Goal: Task Accomplishment & Management: Manage account settings

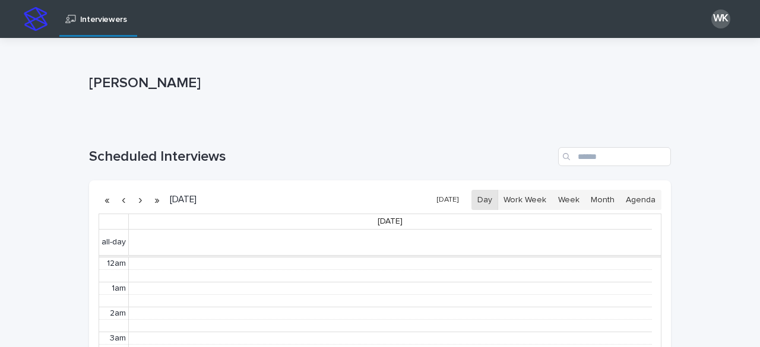
scroll to position [150, 0]
click at [451, 200] on button "[DATE]" at bounding box center [447, 200] width 33 height 17
click at [514, 204] on button "Work Week" at bounding box center [524, 200] width 55 height 20
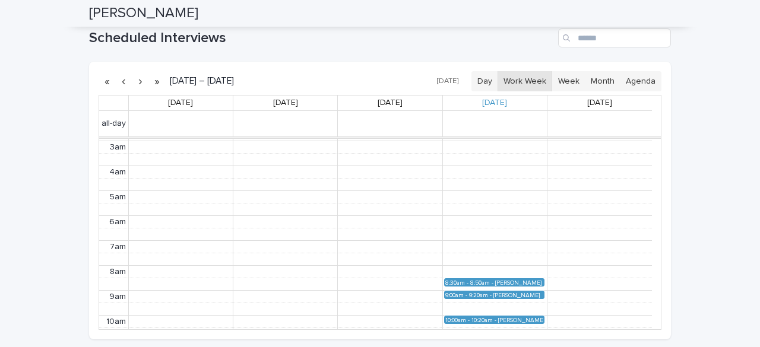
scroll to position [91, 0]
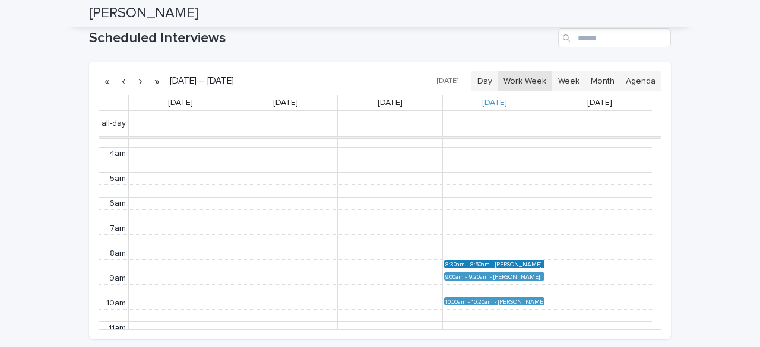
click at [483, 262] on div "8:30am - 8:50am" at bounding box center [470, 264] width 50 height 6
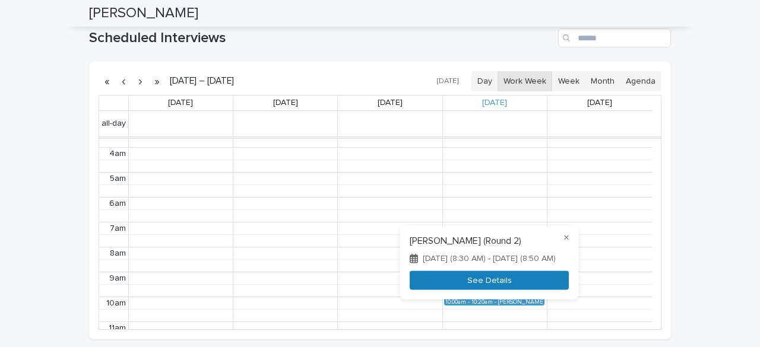
click at [494, 277] on button "See Details" at bounding box center [489, 281] width 159 height 20
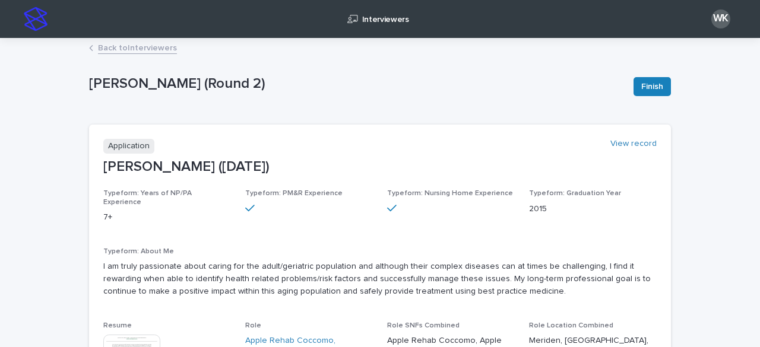
scroll to position [59, 0]
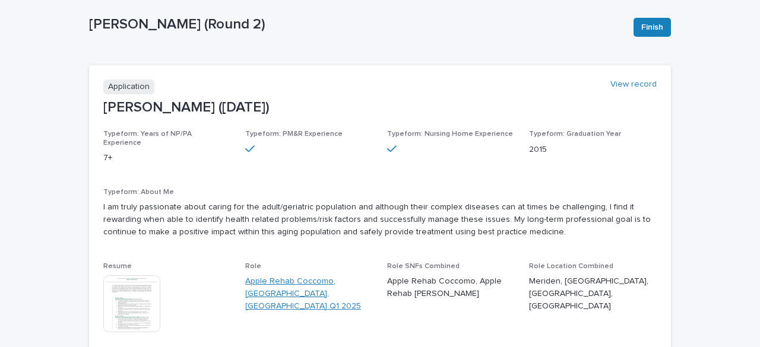
click at [262, 275] on link "Apple Rehab Coccomo, [GEOGRAPHIC_DATA], [GEOGRAPHIC_DATA] Q1 2025" at bounding box center [309, 293] width 128 height 37
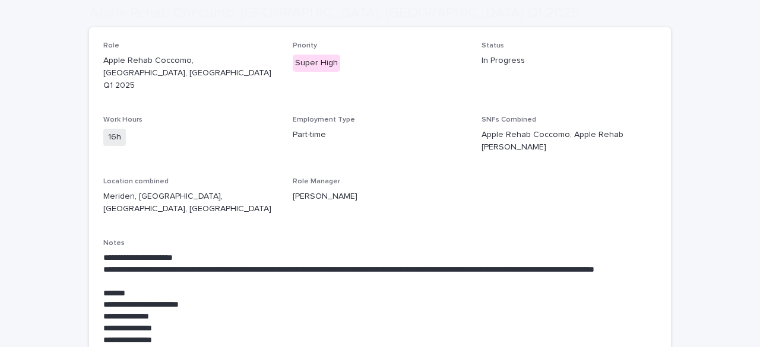
scroll to position [178, 0]
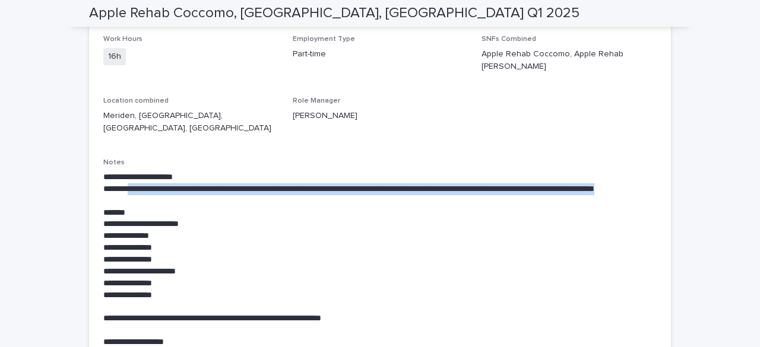
drag, startPoint x: 120, startPoint y: 147, endPoint x: 129, endPoint y: 165, distance: 19.9
click at [129, 183] on p "**********" at bounding box center [379, 195] width 553 height 24
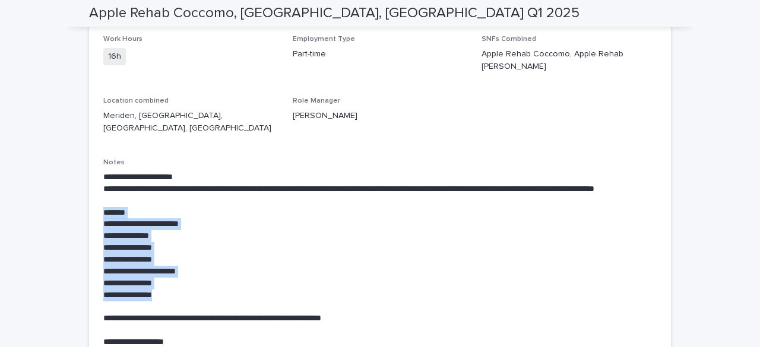
drag, startPoint x: 177, startPoint y: 255, endPoint x: 132, endPoint y: 162, distance: 103.0
click at [131, 183] on p "**********" at bounding box center [379, 195] width 553 height 24
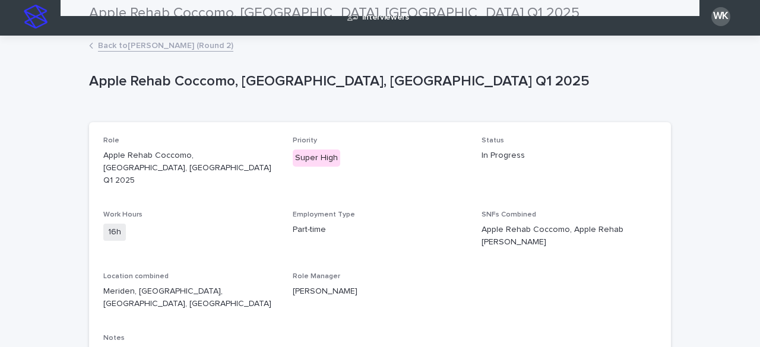
scroll to position [0, 0]
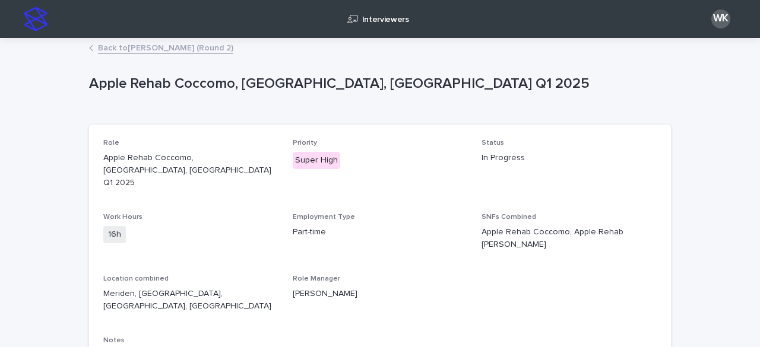
click at [98, 47] on link "Back to Roshelle Tappint (Round 2)" at bounding box center [165, 47] width 135 height 14
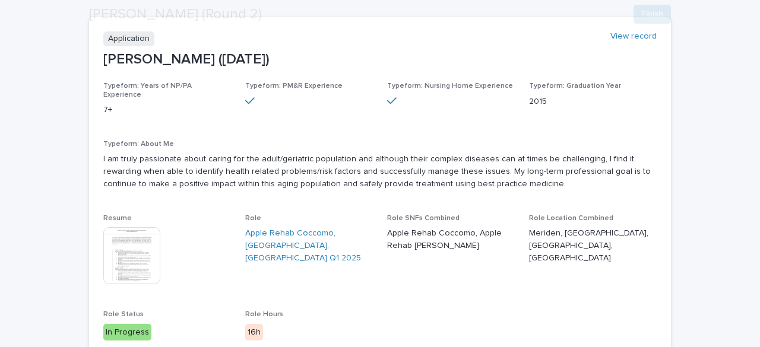
scroll to position [178, 0]
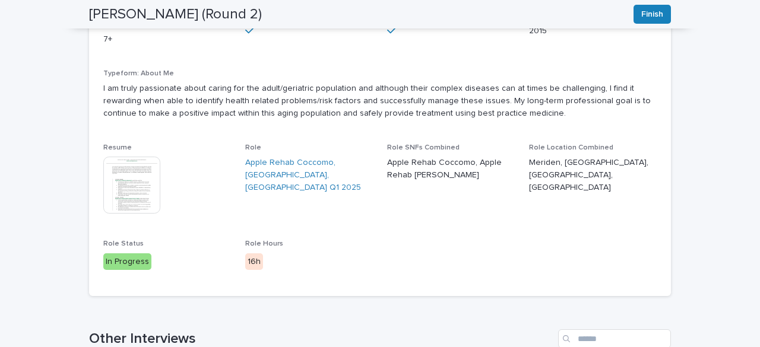
click at [138, 188] on img at bounding box center [131, 185] width 57 height 57
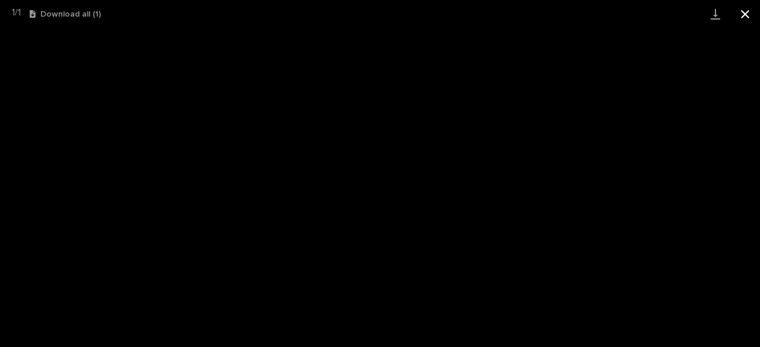
click at [739, 8] on button "Close gallery" at bounding box center [745, 14] width 30 height 28
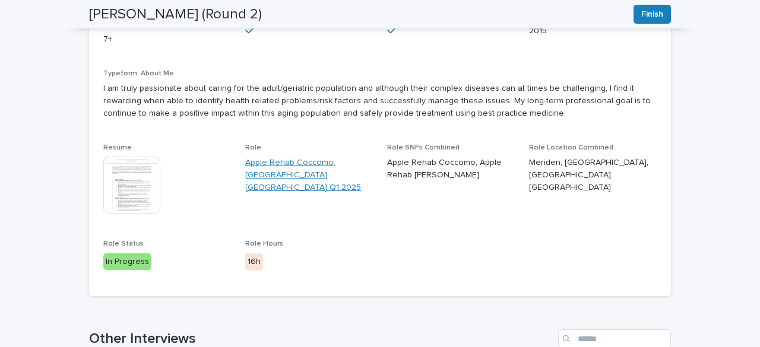
click at [276, 157] on link "Apple Rehab Coccomo, [GEOGRAPHIC_DATA], [GEOGRAPHIC_DATA] Q1 2025" at bounding box center [309, 175] width 128 height 37
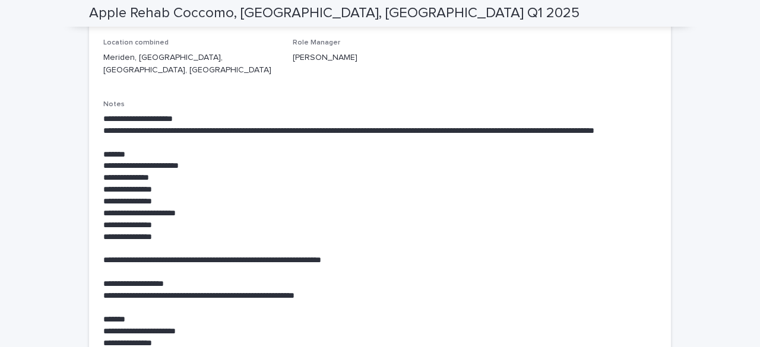
scroll to position [178, 0]
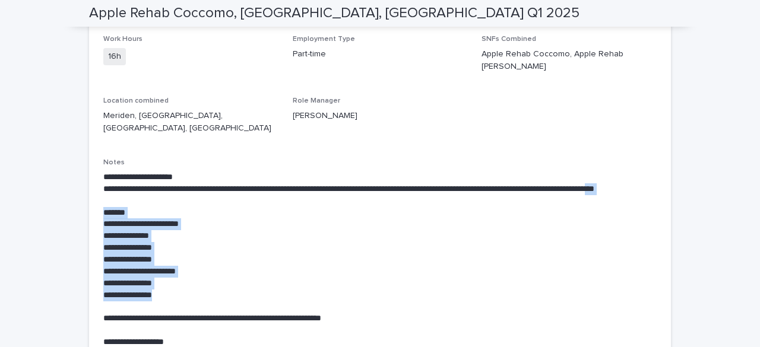
drag, startPoint x: 188, startPoint y: 256, endPoint x: 117, endPoint y: 160, distance: 119.8
click at [117, 183] on p "**********" at bounding box center [379, 195] width 553 height 24
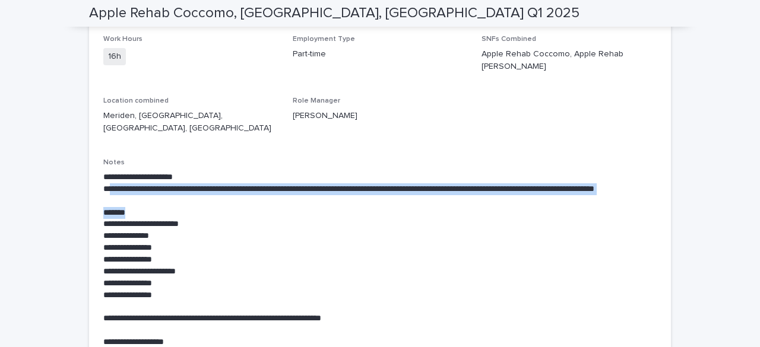
drag, startPoint x: 104, startPoint y: 148, endPoint x: 181, endPoint y: 170, distance: 80.2
click at [181, 207] on p "*******" at bounding box center [379, 213] width 553 height 12
drag, startPoint x: 161, startPoint y: 160, endPoint x: 116, endPoint y: 154, distance: 45.6
click at [116, 183] on p "**********" at bounding box center [379, 195] width 553 height 24
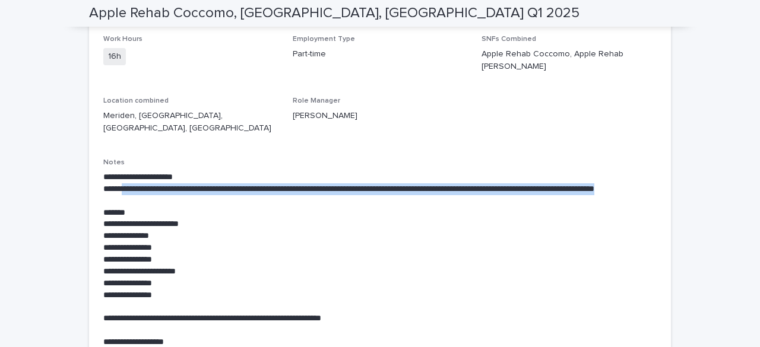
click at [116, 183] on p "**********" at bounding box center [379, 195] width 553 height 24
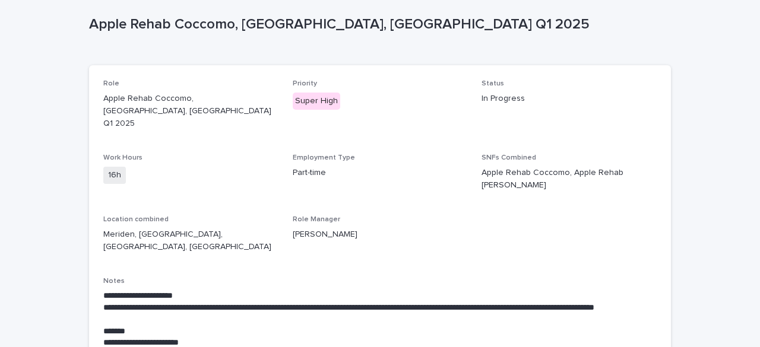
scroll to position [0, 0]
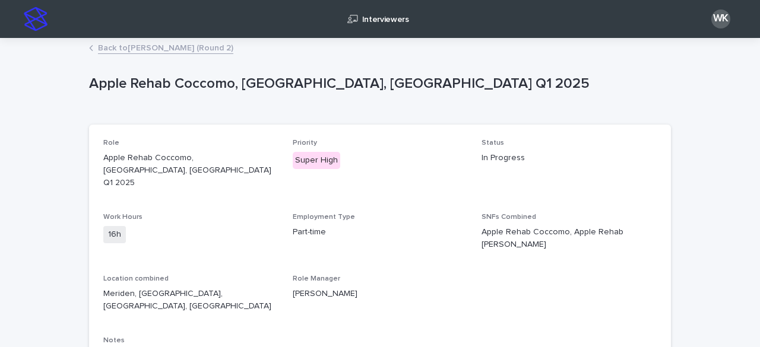
click at [134, 45] on link "Back to Roshelle Tappint (Round 2)" at bounding box center [165, 47] width 135 height 14
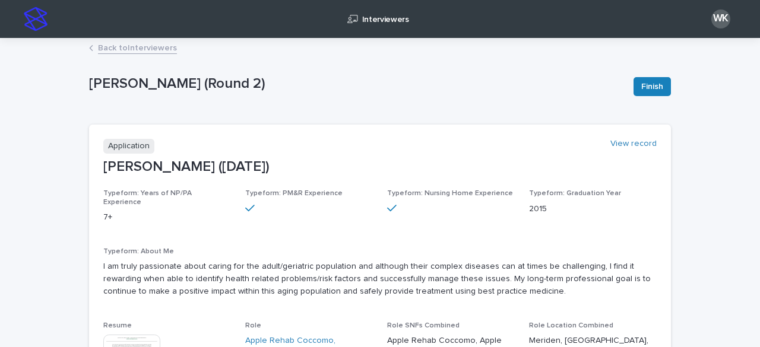
click at [114, 50] on link "Back to Interviewers" at bounding box center [137, 47] width 79 height 14
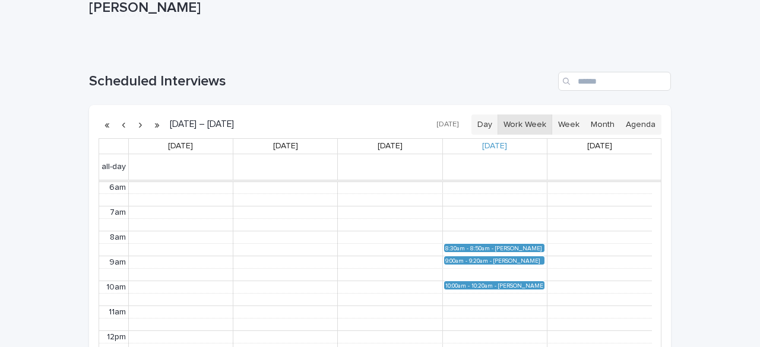
scroll to position [119, 0]
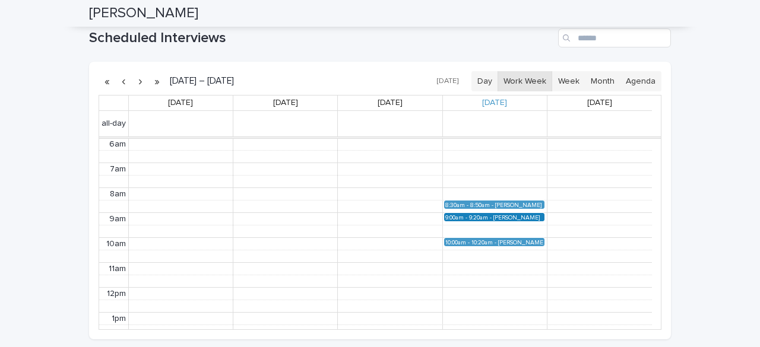
click at [470, 215] on div "9:00am - 9:20am" at bounding box center [469, 217] width 48 height 6
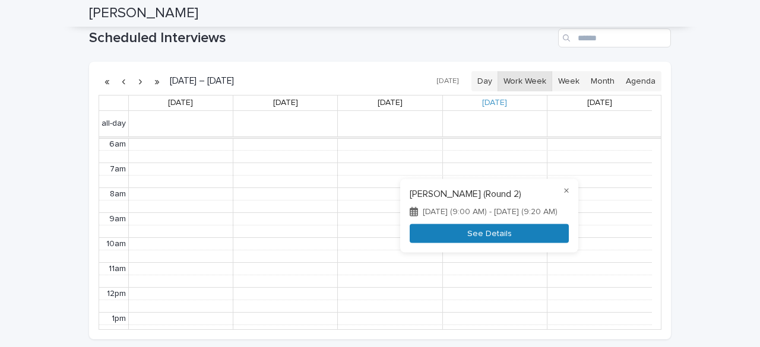
click at [477, 222] on div "× Jacqueline Perez (Round 2) August 14, 2025 (9:00 AM) - August 14, 2025 (9:20 …" at bounding box center [489, 216] width 178 height 74
click at [479, 227] on button "See Details" at bounding box center [489, 234] width 159 height 20
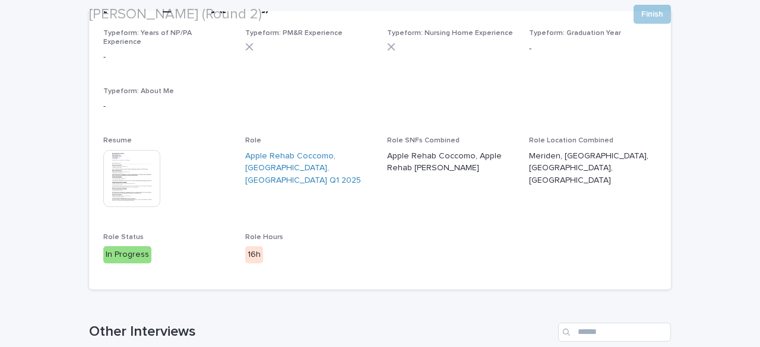
scroll to position [178, 0]
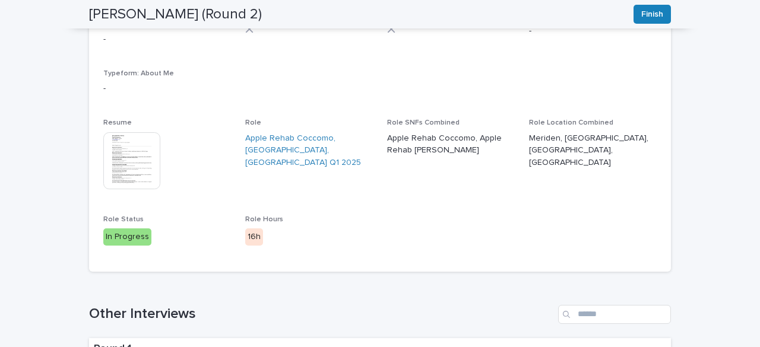
click at [137, 158] on img at bounding box center [131, 160] width 57 height 57
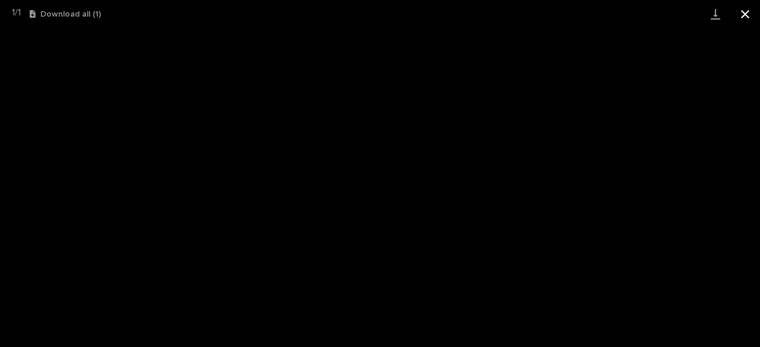
click at [747, 12] on button "Close gallery" at bounding box center [745, 14] width 30 height 28
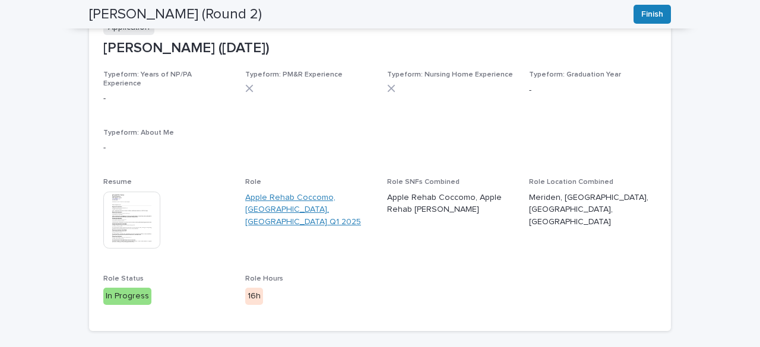
scroll to position [0, 0]
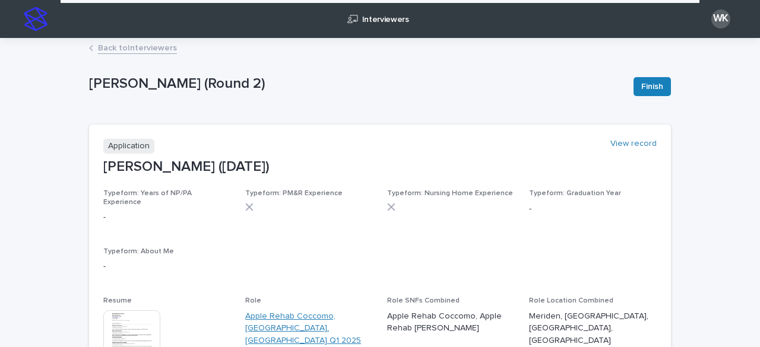
click at [275, 196] on span "Typeform: PM&R Experience" at bounding box center [293, 193] width 97 height 7
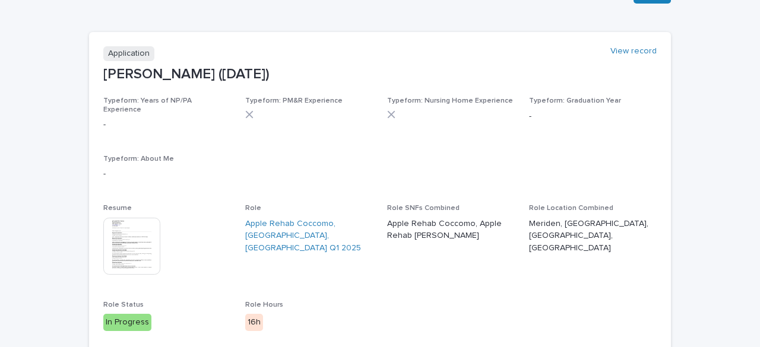
scroll to position [119, 0]
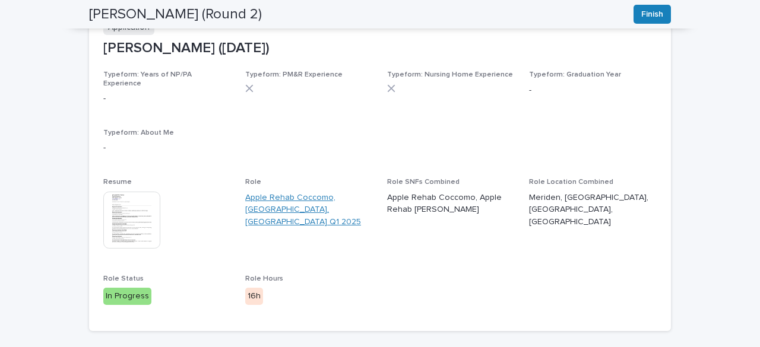
click at [245, 192] on link "Apple Rehab Coccomo, [GEOGRAPHIC_DATA], [GEOGRAPHIC_DATA] Q1 2025" at bounding box center [309, 210] width 128 height 37
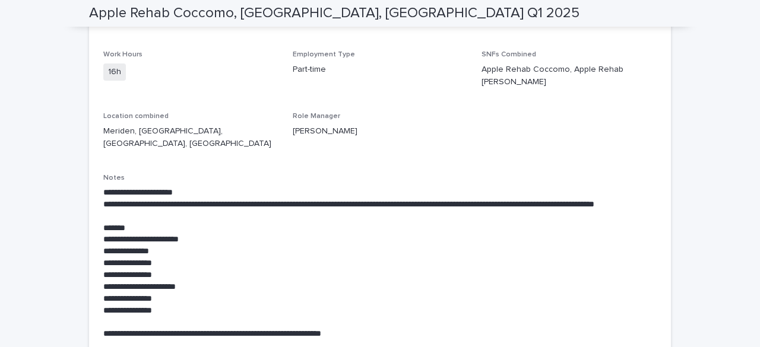
scroll to position [178, 0]
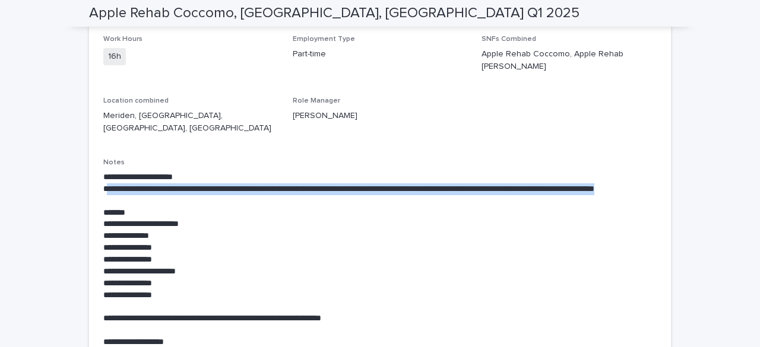
drag, startPoint x: 103, startPoint y: 155, endPoint x: 220, endPoint y: 164, distance: 117.3
click at [220, 183] on p "**********" at bounding box center [379, 195] width 553 height 24
drag, startPoint x: 242, startPoint y: 168, endPoint x: 153, endPoint y: 145, distance: 92.0
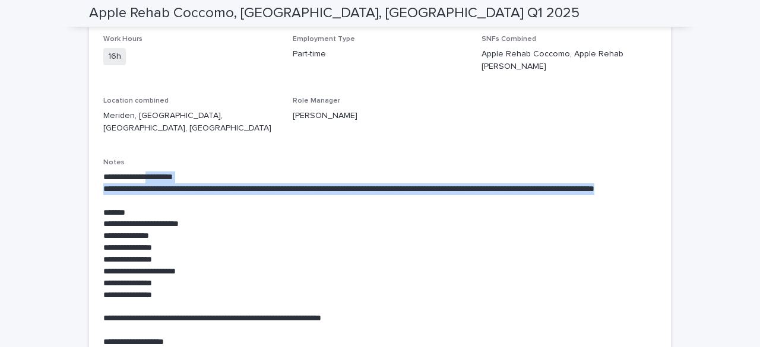
click at [153, 172] on p "**********" at bounding box center [379, 178] width 553 height 12
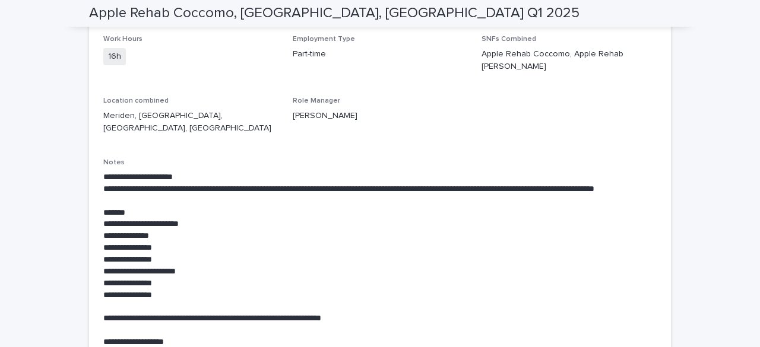
click at [202, 290] on p "**********" at bounding box center [379, 296] width 553 height 12
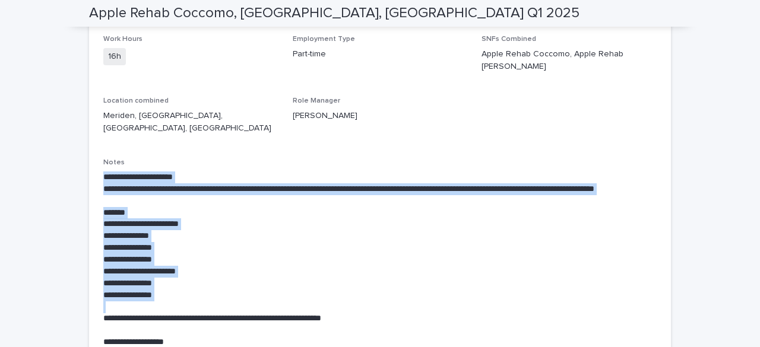
drag, startPoint x: 174, startPoint y: 268, endPoint x: 93, endPoint y: 134, distance: 157.2
click at [93, 134] on div "**********" at bounding box center [380, 260] width 582 height 626
drag, startPoint x: 97, startPoint y: 136, endPoint x: 265, endPoint y: 265, distance: 212.0
click at [265, 265] on div "**********" at bounding box center [380, 260] width 582 height 626
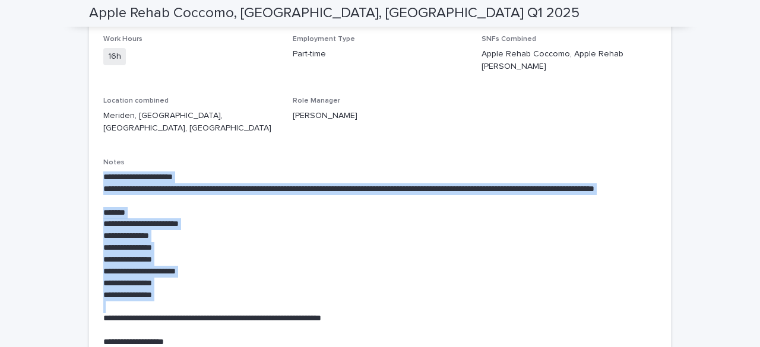
click at [265, 301] on p at bounding box center [379, 307] width 553 height 12
drag, startPoint x: 232, startPoint y: 262, endPoint x: 116, endPoint y: 147, distance: 163.7
click at [116, 183] on p "**********" at bounding box center [379, 195] width 553 height 24
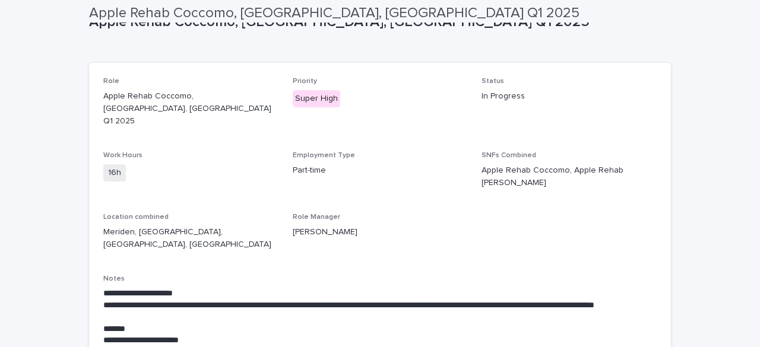
scroll to position [0, 0]
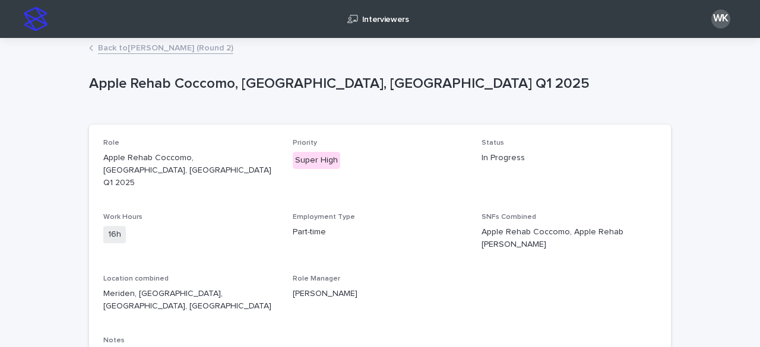
click at [116, 44] on link "Back to Jacqueline Perez (Round 2)" at bounding box center [165, 47] width 135 height 14
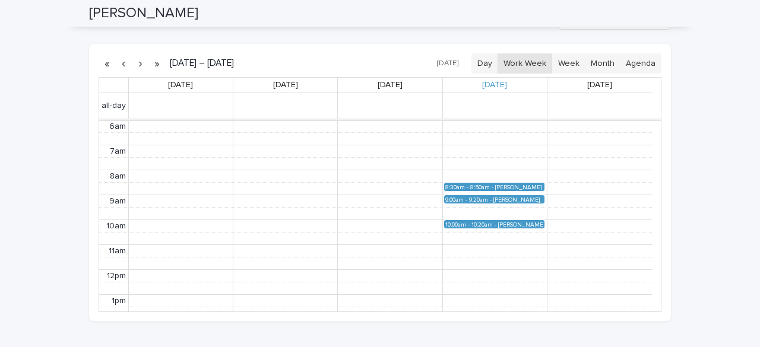
scroll to position [119, 0]
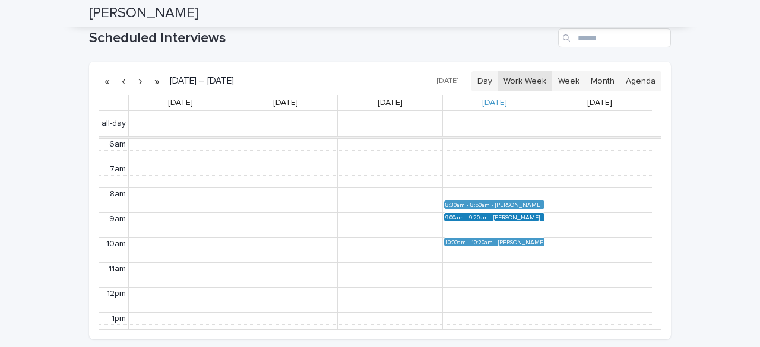
click at [478, 214] on div "9:00am - 9:20am" at bounding box center [469, 217] width 48 height 6
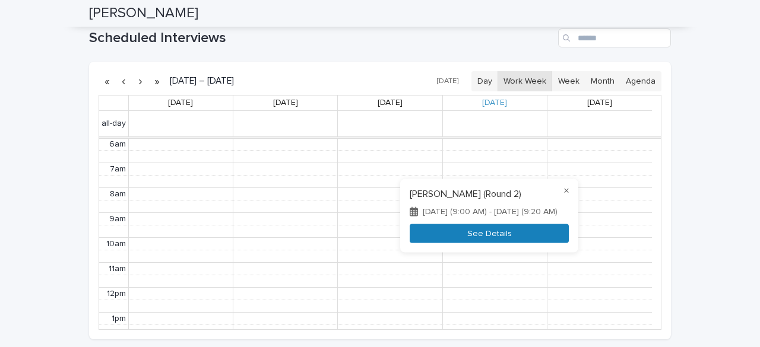
click at [470, 233] on button "See Details" at bounding box center [489, 234] width 159 height 20
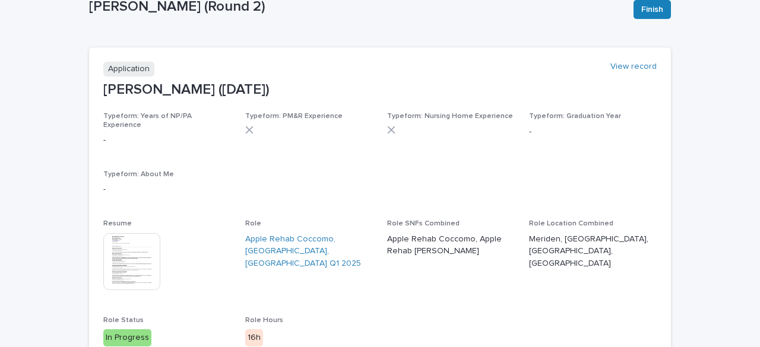
scroll to position [119, 0]
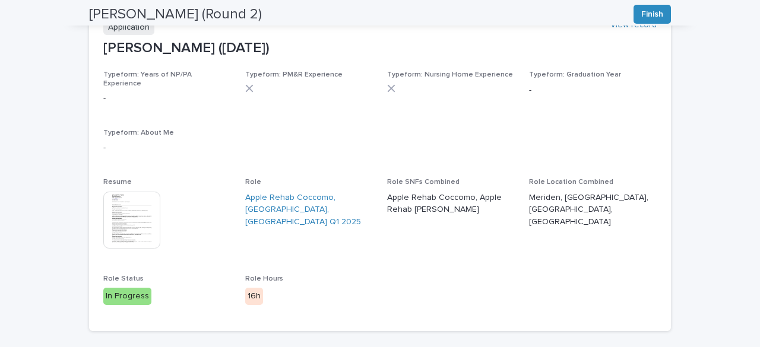
click at [127, 208] on img at bounding box center [131, 220] width 57 height 57
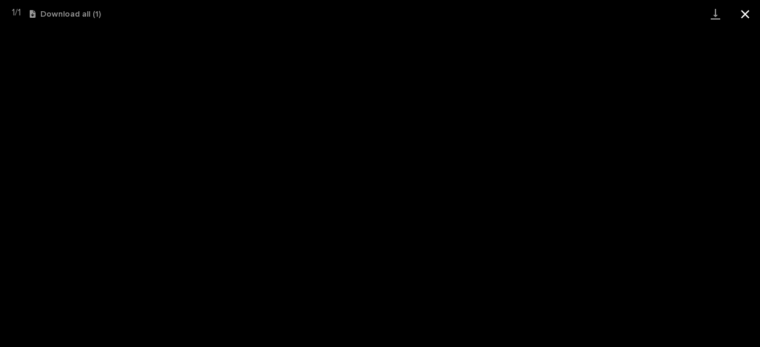
click at [754, 12] on button "Close gallery" at bounding box center [745, 14] width 30 height 28
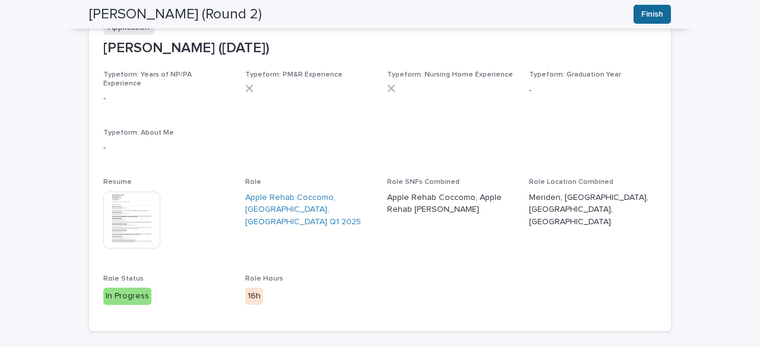
click at [633, 14] on button "Finish" at bounding box center [651, 14] width 37 height 19
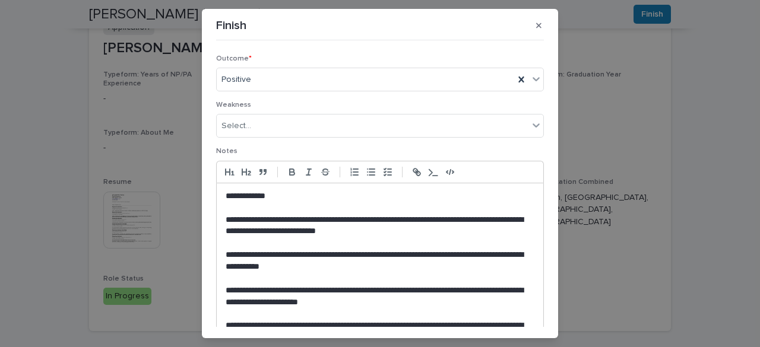
click at [334, 276] on p at bounding box center [380, 279] width 309 height 12
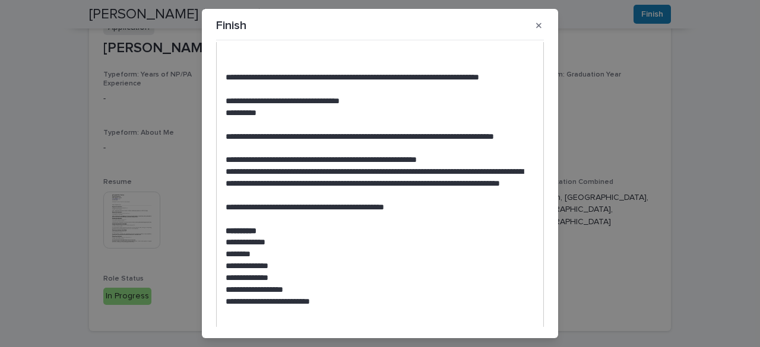
scroll to position [519, 0]
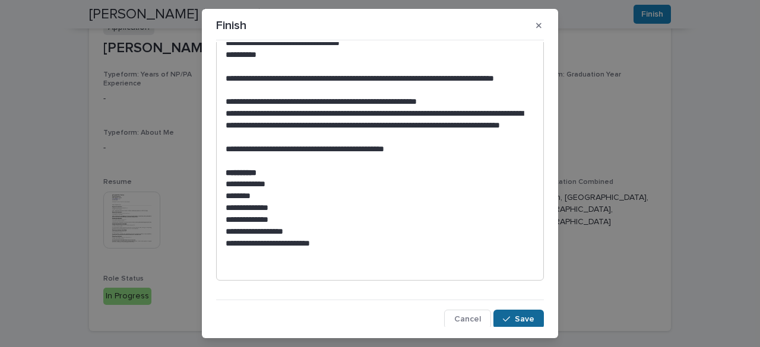
click at [497, 311] on button "Save" at bounding box center [518, 319] width 50 height 19
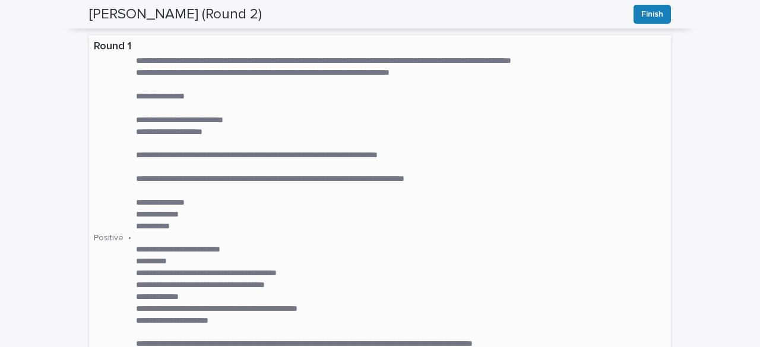
scroll to position [415, 0]
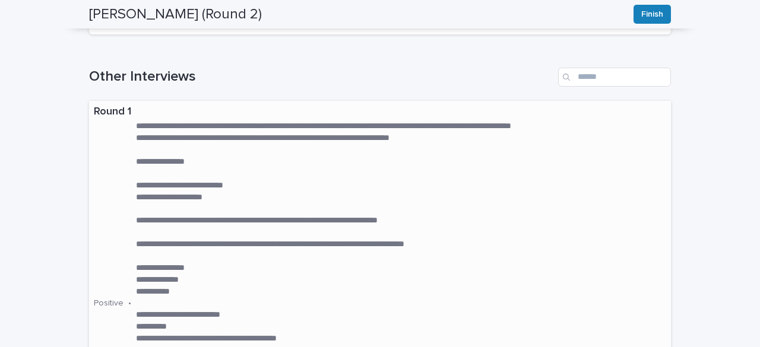
click at [318, 203] on p at bounding box center [354, 209] width 437 height 12
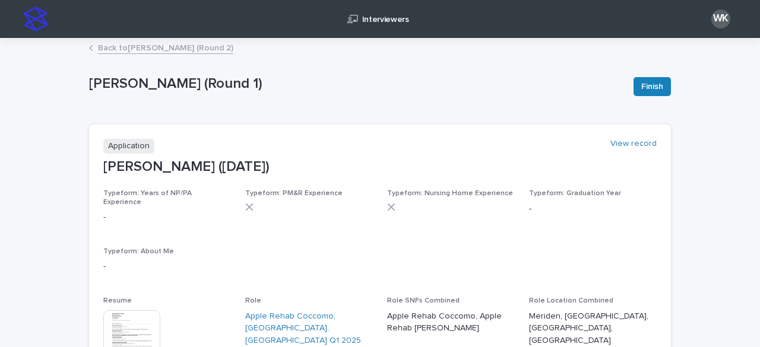
click at [161, 47] on link "Back to Jacqueline Perez (Round 2)" at bounding box center [165, 47] width 135 height 14
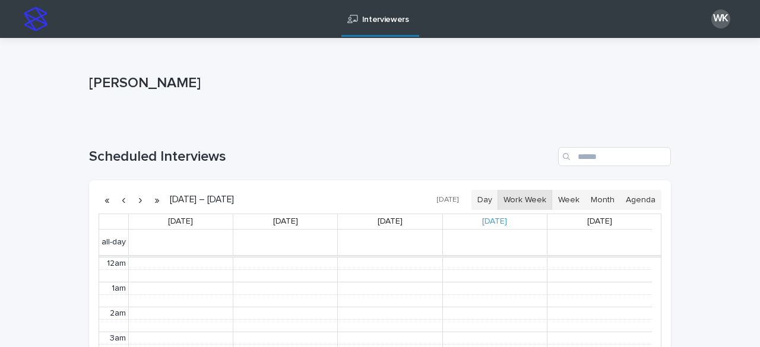
scroll to position [150, 0]
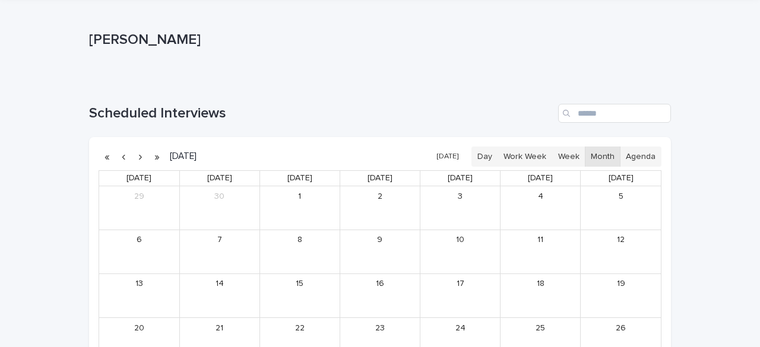
scroll to position [59, 0]
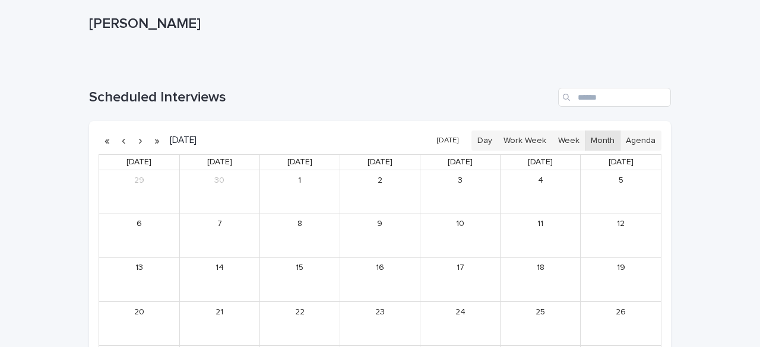
click at [451, 142] on button "[DATE]" at bounding box center [447, 140] width 33 height 17
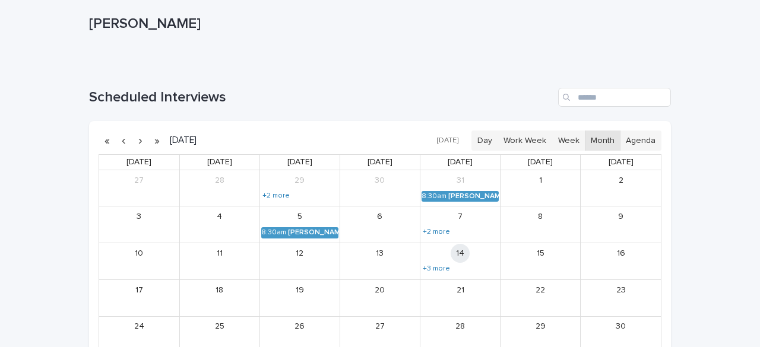
scroll to position [119, 0]
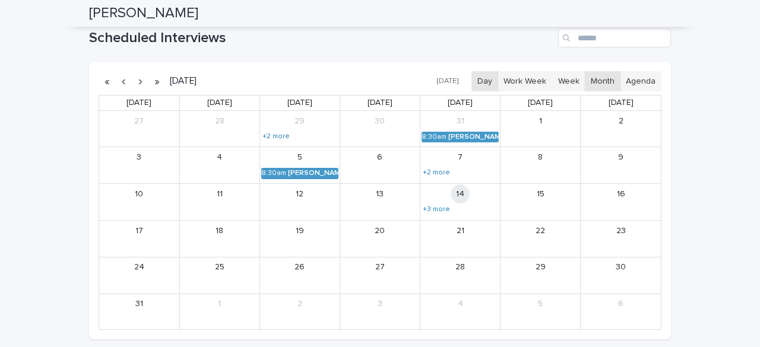
click at [483, 81] on button "Day" at bounding box center [484, 81] width 27 height 20
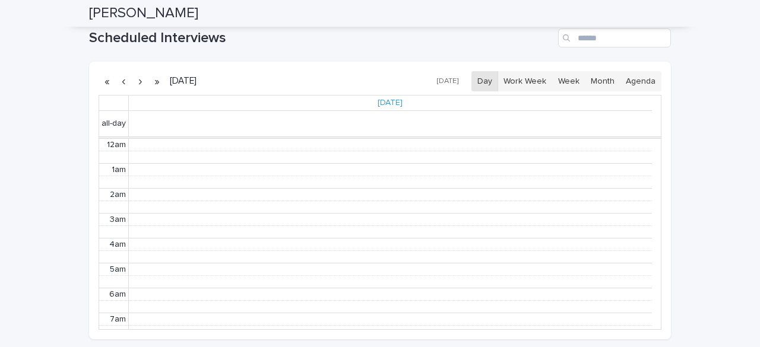
scroll to position [151, 0]
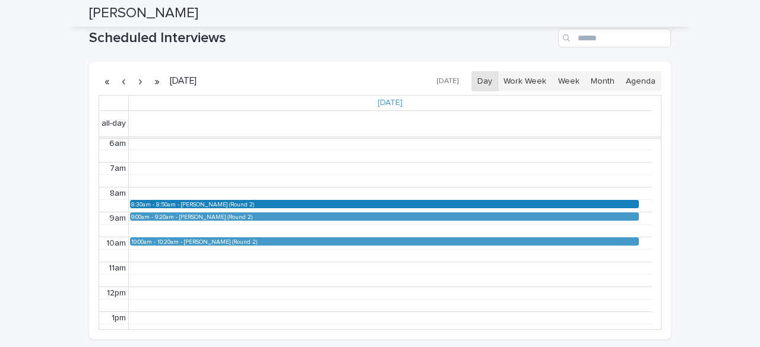
click at [245, 202] on div "[PERSON_NAME] (Round 2)" at bounding box center [409, 204] width 456 height 7
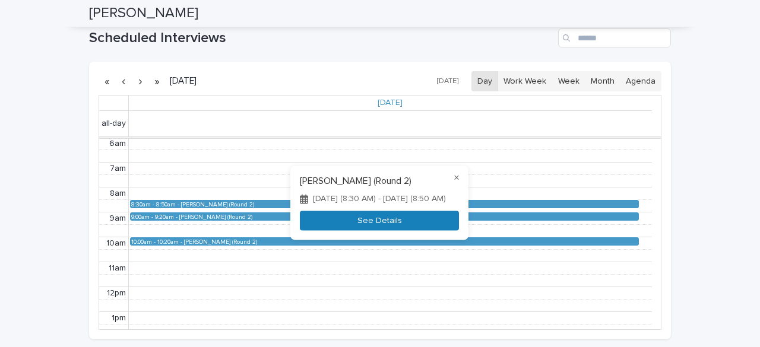
click at [352, 220] on button "See Details" at bounding box center [379, 221] width 159 height 20
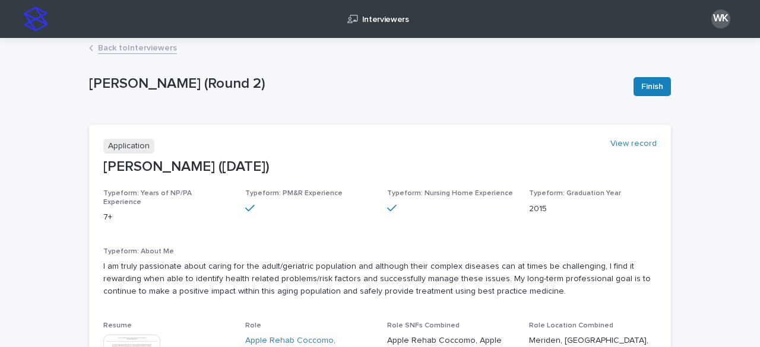
scroll to position [178, 0]
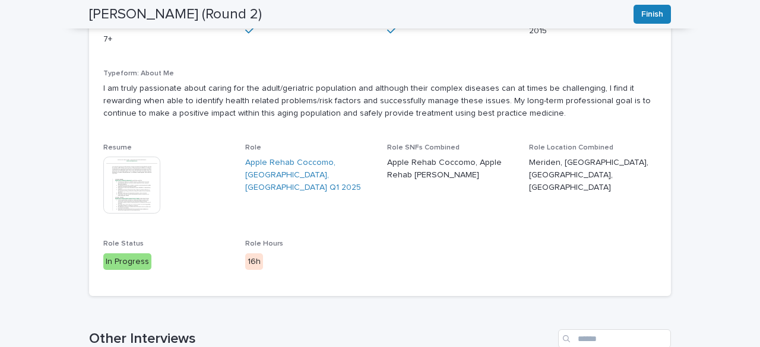
click at [128, 161] on img at bounding box center [131, 185] width 57 height 57
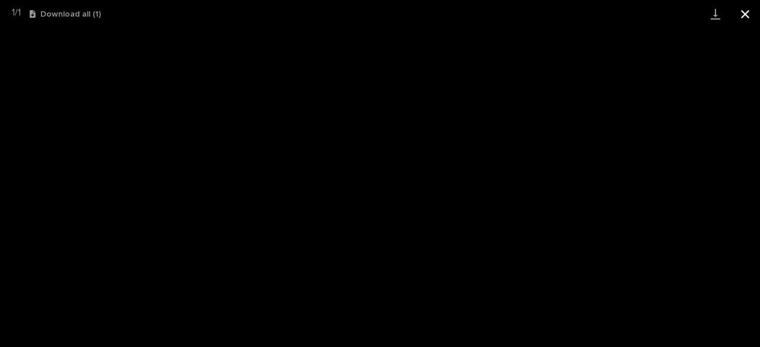
click at [752, 14] on button "Close gallery" at bounding box center [745, 14] width 30 height 28
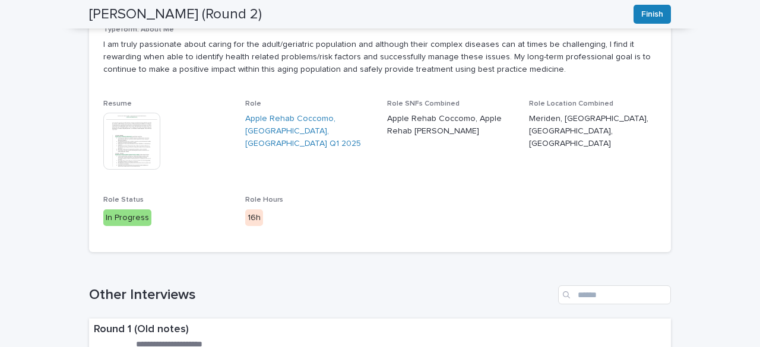
scroll to position [297, 0]
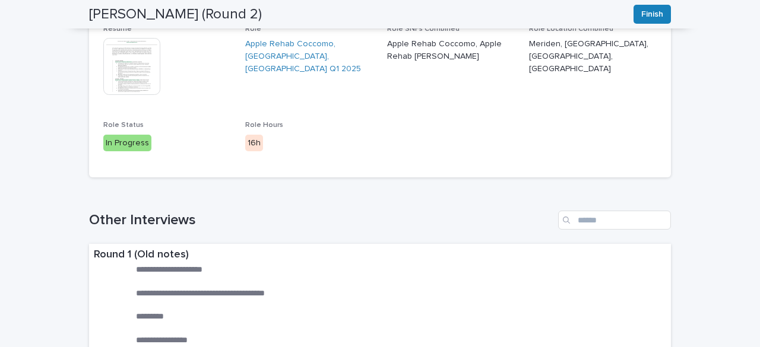
click at [668, 12] on div "[PERSON_NAME] (Round 2) Finish" at bounding box center [380, 14] width 639 height 28
click at [652, 7] on button "Finish" at bounding box center [651, 14] width 37 height 19
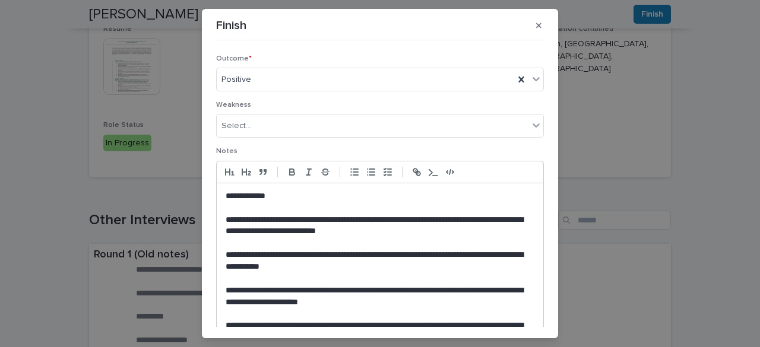
click at [367, 238] on p at bounding box center [380, 243] width 309 height 12
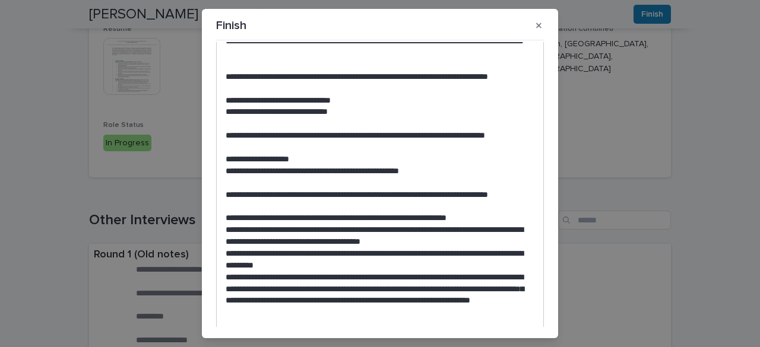
scroll to position [531, 0]
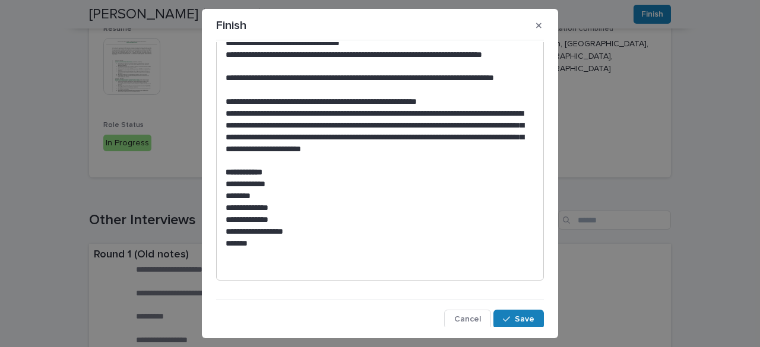
click at [516, 307] on div "**********" at bounding box center [380, 184] width 334 height 285
click at [520, 319] on span "Save" at bounding box center [525, 319] width 20 height 8
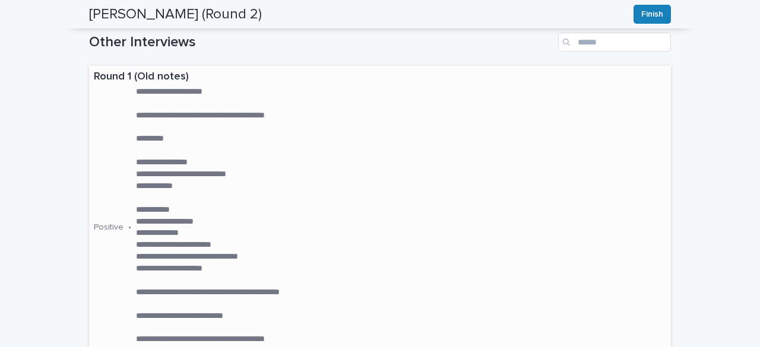
scroll to position [0, 0]
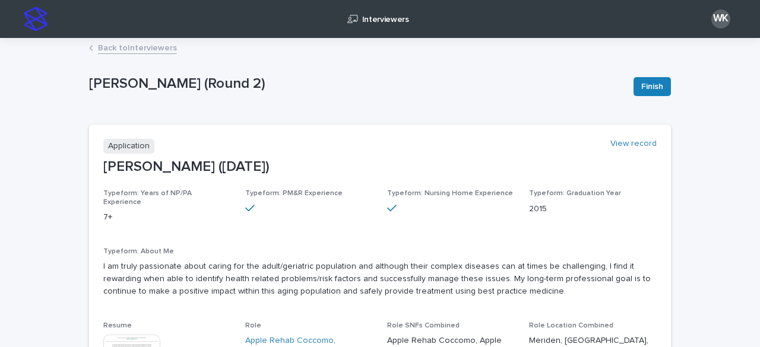
click at [149, 45] on link "Back to Interviewers" at bounding box center [137, 47] width 79 height 14
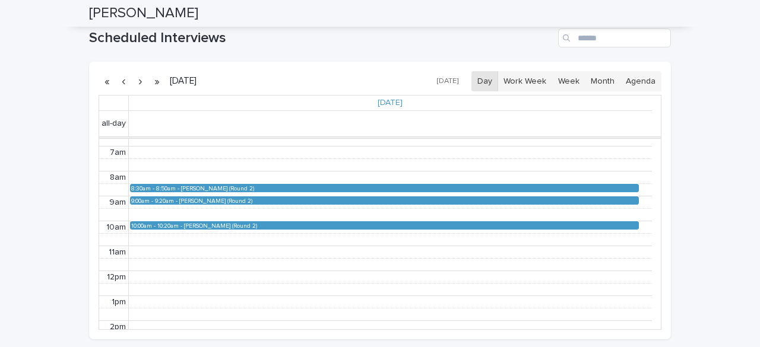
scroll to position [210, 0]
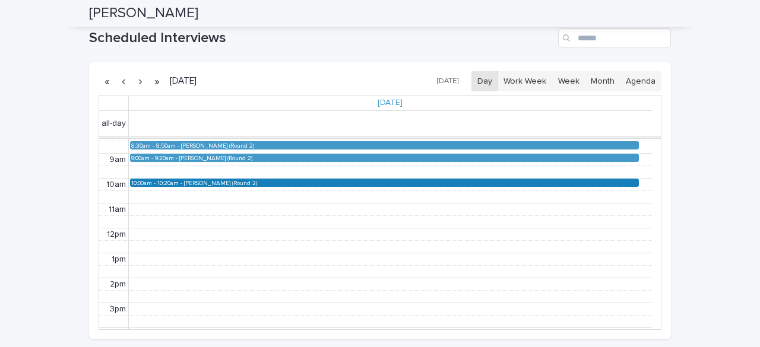
click at [197, 180] on div "[PERSON_NAME] (Round 2)" at bounding box center [410, 183] width 453 height 7
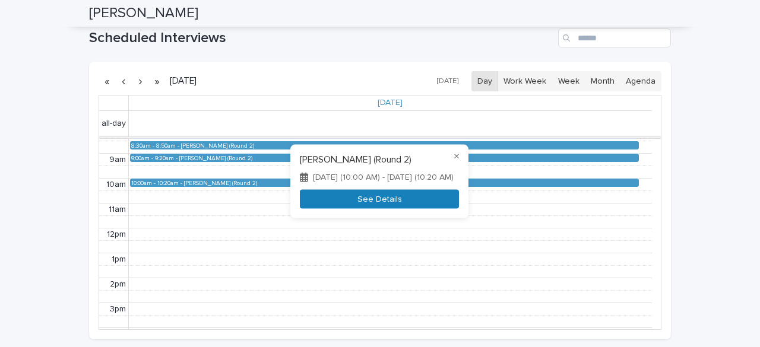
click at [300, 202] on button "See Details" at bounding box center [379, 199] width 159 height 20
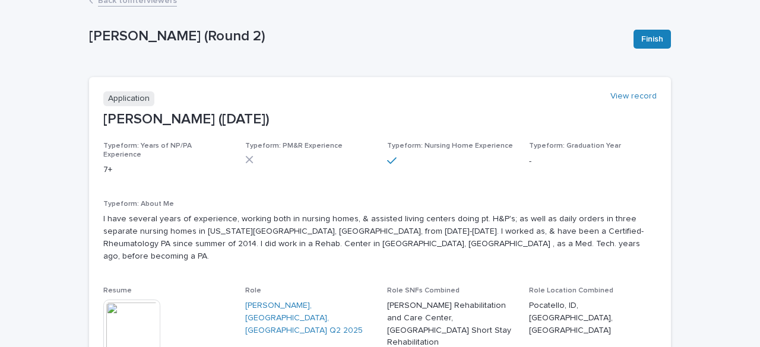
scroll to position [119, 0]
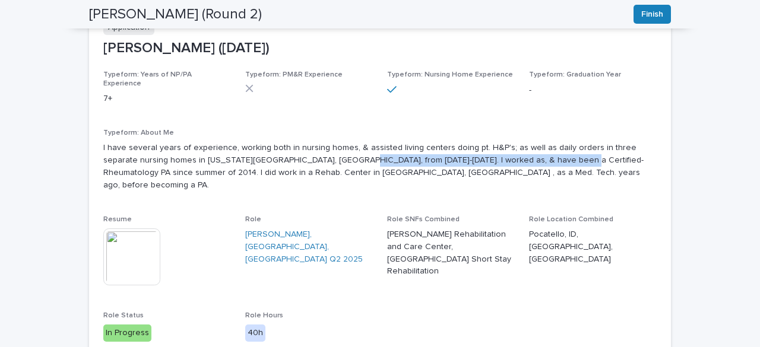
drag, startPoint x: 299, startPoint y: 149, endPoint x: 508, endPoint y: 152, distance: 208.9
click at [508, 152] on p "I have several years of experience, working both in nursing homes, & assisted l…" at bounding box center [379, 166] width 553 height 49
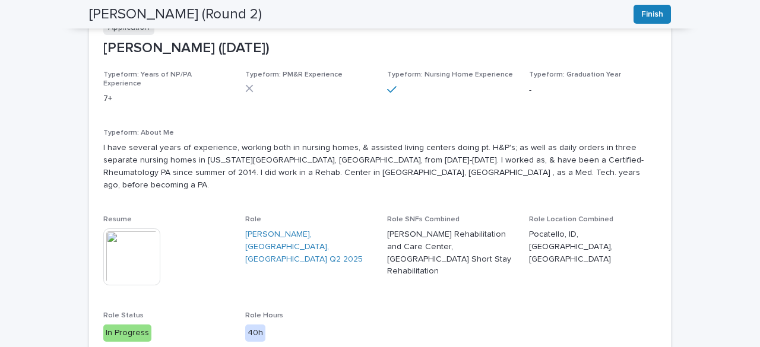
click at [129, 231] on img at bounding box center [131, 256] width 57 height 57
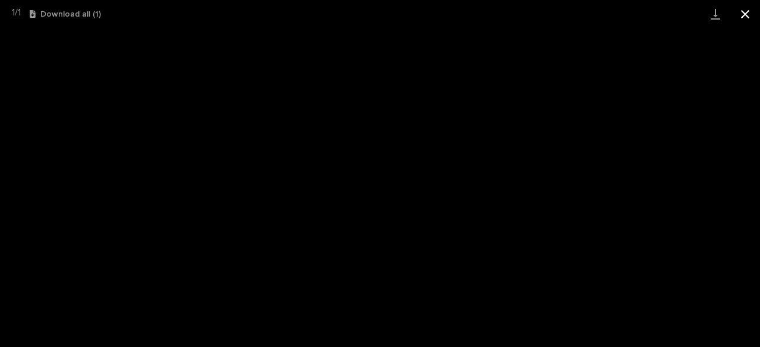
click at [742, 4] on button "Close gallery" at bounding box center [745, 14] width 30 height 28
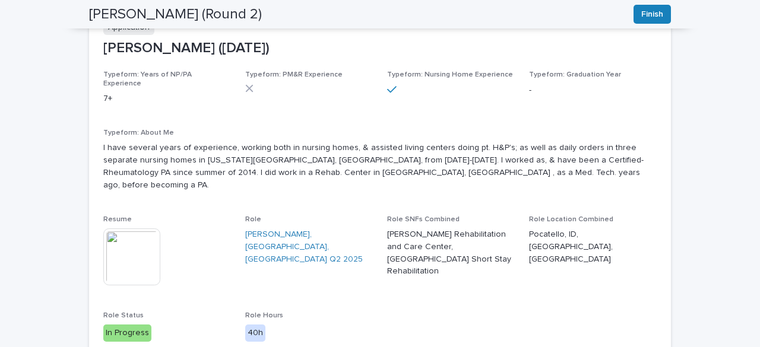
click at [116, 233] on img at bounding box center [131, 256] width 57 height 57
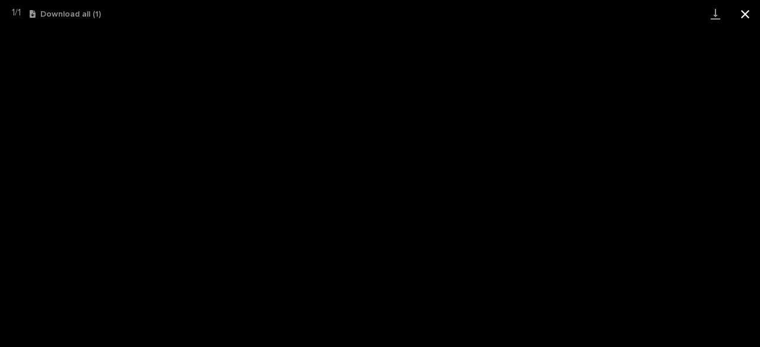
click at [750, 19] on button "Close gallery" at bounding box center [745, 14] width 30 height 28
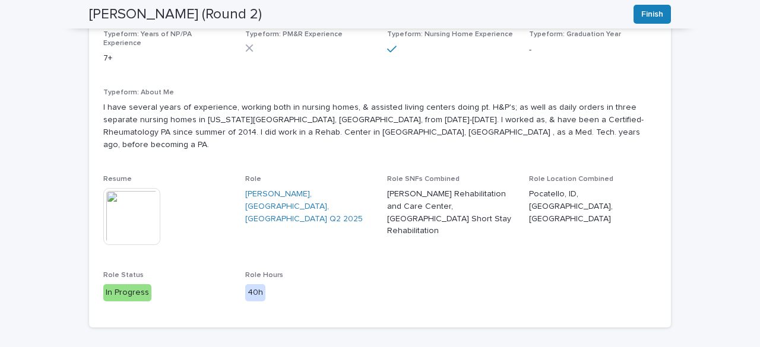
scroll to position [178, 0]
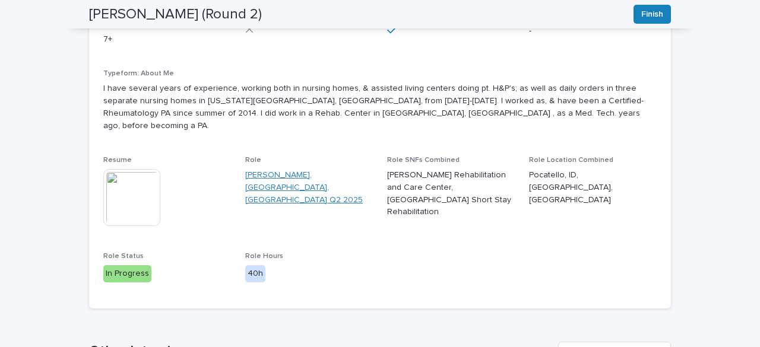
click at [274, 169] on link "[PERSON_NAME], [GEOGRAPHIC_DATA], [GEOGRAPHIC_DATA] Q2 2025" at bounding box center [309, 187] width 128 height 37
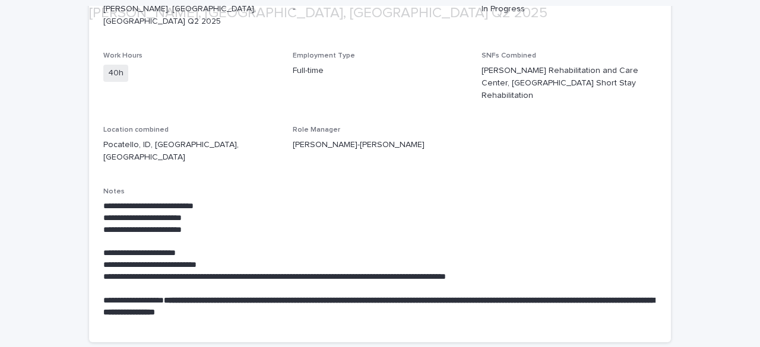
scroll to position [178, 0]
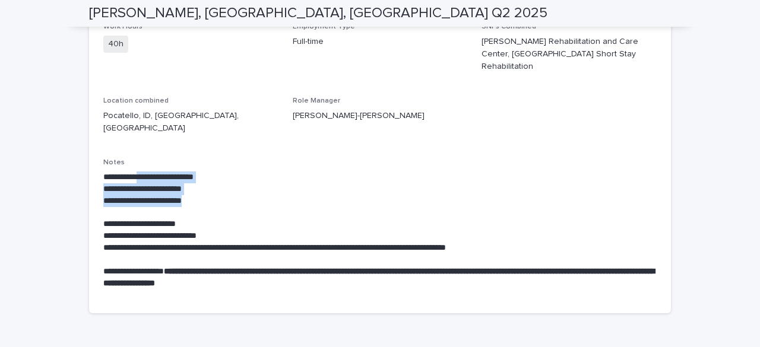
drag, startPoint x: 143, startPoint y: 141, endPoint x: 202, endPoint y: 166, distance: 64.1
click at [202, 172] on div "**********" at bounding box center [379, 231] width 553 height 118
click at [202, 195] on p "**********" at bounding box center [379, 201] width 553 height 12
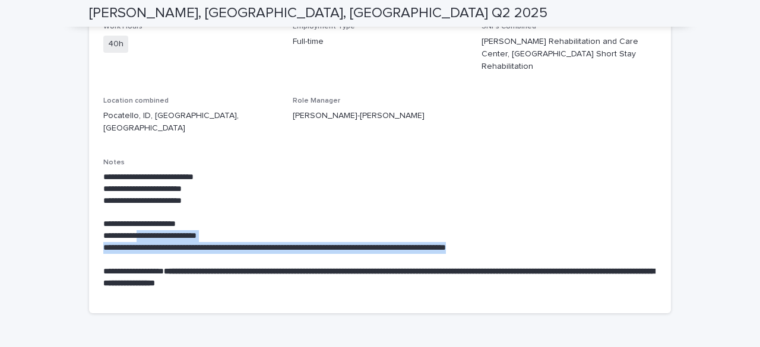
drag, startPoint x: 141, startPoint y: 193, endPoint x: 516, endPoint y: 212, distance: 375.6
click at [516, 212] on div "**********" at bounding box center [379, 231] width 553 height 118
click at [516, 254] on p at bounding box center [379, 260] width 553 height 12
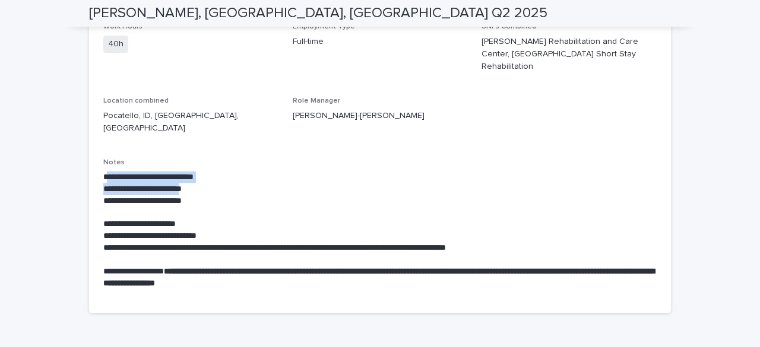
drag, startPoint x: 196, startPoint y: 156, endPoint x: 101, endPoint y: 139, distance: 95.8
click at [103, 172] on div "**********" at bounding box center [379, 231] width 553 height 118
click at [103, 172] on p "**********" at bounding box center [379, 178] width 553 height 12
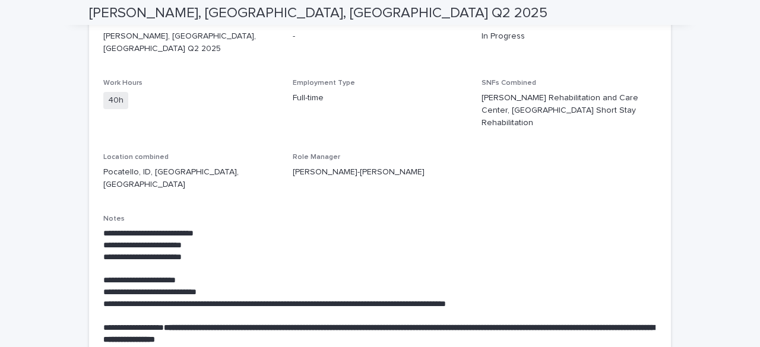
scroll to position [0, 0]
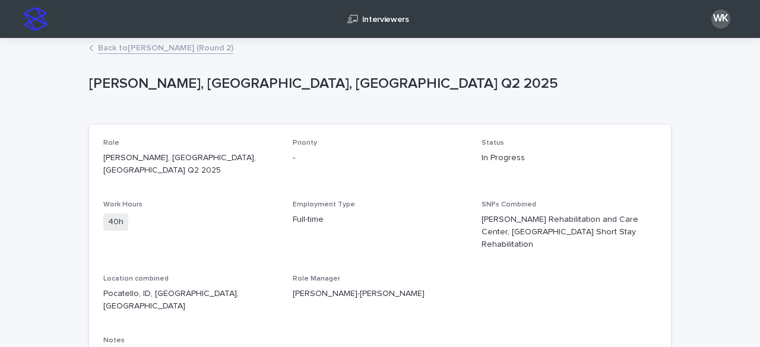
click at [155, 45] on link "Back to [PERSON_NAME] (Round 2)" at bounding box center [165, 47] width 135 height 14
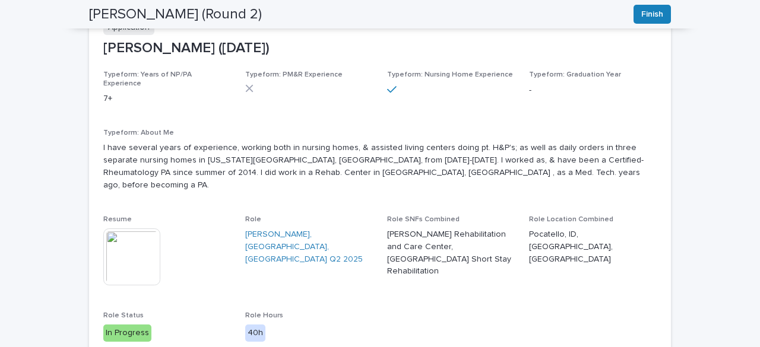
scroll to position [59, 0]
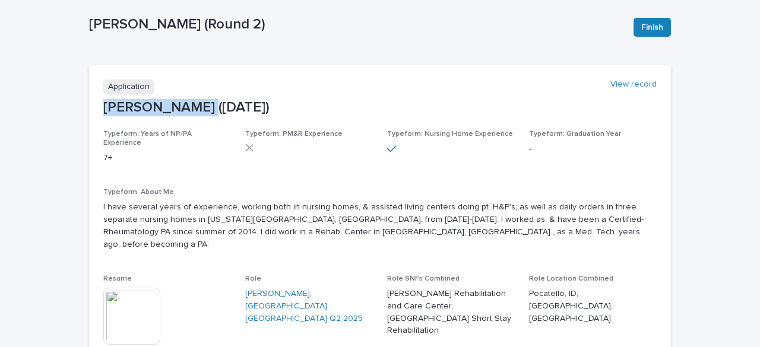
drag, startPoint x: 100, startPoint y: 107, endPoint x: 196, endPoint y: 107, distance: 95.6
click at [196, 107] on p "[PERSON_NAME] ([DATE])" at bounding box center [379, 107] width 553 height 17
